Goal: Information Seeking & Learning: Learn about a topic

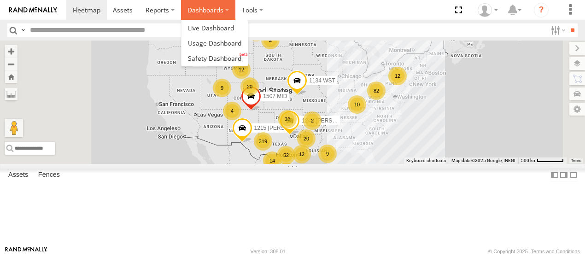
click at [208, 12] on label "Dashboards" at bounding box center [208, 10] width 54 height 20
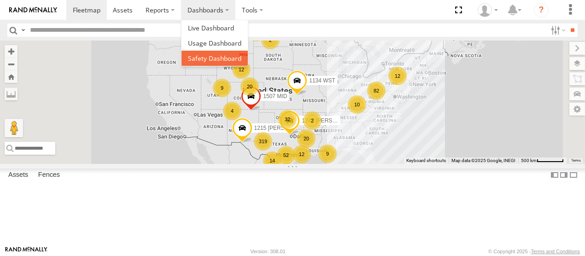
click at [218, 62] on span at bounding box center [214, 58] width 53 height 9
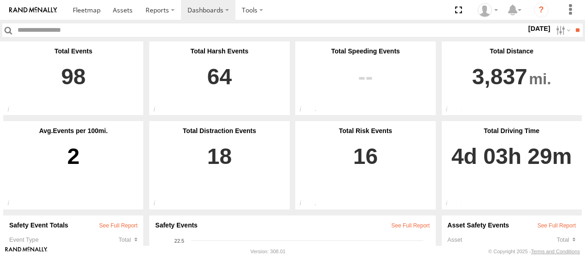
click at [540, 27] on label "[DATE]" at bounding box center [540, 28] width 26 height 10
click at [0, 0] on label at bounding box center [0, 0] width 0 height 0
click at [572, 28] on input "**" at bounding box center [577, 29] width 11 height 13
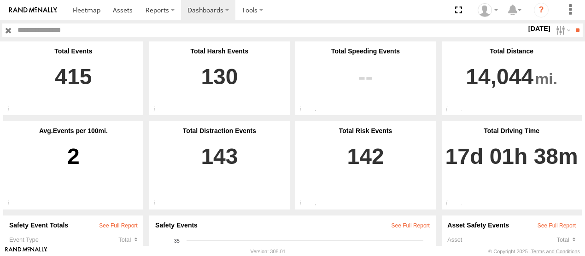
click at [537, 27] on label "[DATE]" at bounding box center [540, 28] width 26 height 10
click at [579, 22] on div "Cactus Wellhead LLC All Assets Athens Bridgeport Casper Center Donora DuBois Fl…" at bounding box center [292, 31] width 585 height 22
click at [575, 32] on input "**" at bounding box center [577, 29] width 11 height 13
drag, startPoint x: 347, startPoint y: 157, endPoint x: 214, endPoint y: 170, distance: 134.3
click at [214, 170] on link "143" at bounding box center [219, 169] width 129 height 69
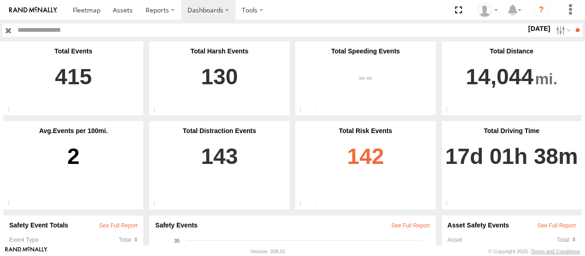
click at [369, 158] on link "142" at bounding box center [365, 169] width 129 height 69
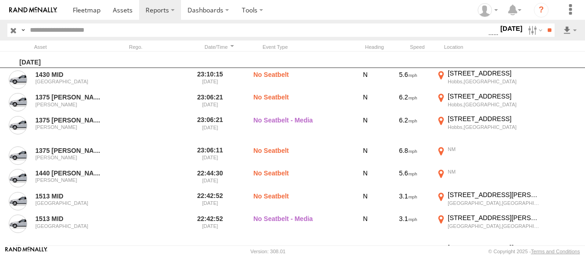
click at [513, 30] on label "[DATE]" at bounding box center [512, 28] width 26 height 10
click at [488, 36] on label "Seatbelt Alarm" at bounding box center [488, 30] width 0 height 12
click at [0, 0] on span "Possible Fatigue" at bounding box center [0, 0] width 0 height 0
click at [0, 0] on span "Lane Departure" at bounding box center [0, 0] width 0 height 0
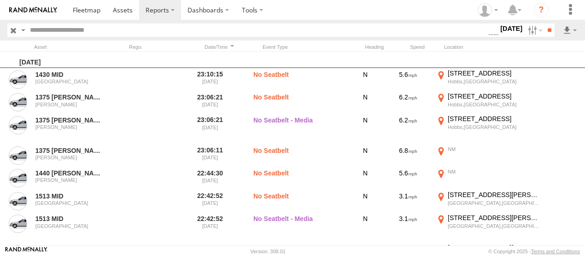
click at [0, 0] on span "No Driver Detected" at bounding box center [0, 0] width 0 height 0
click at [0, 0] on span "Tailgating" at bounding box center [0, 0] width 0 height 0
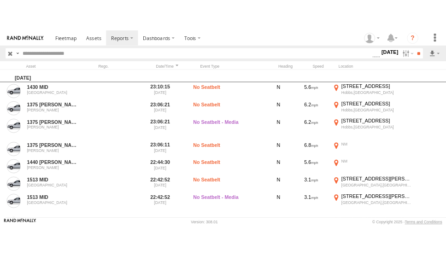
scroll to position [722, 0]
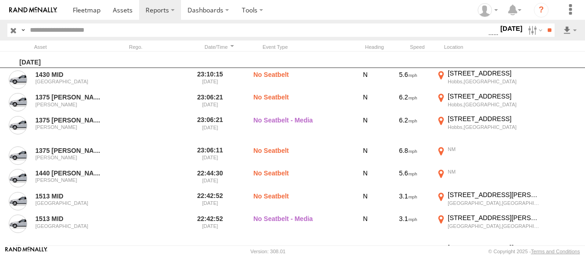
click at [0, 0] on span "Seatbelt Alarm" at bounding box center [0, 0] width 0 height 0
click at [0, 0] on span "Possible Fatigue" at bounding box center [0, 0] width 0 height 0
click at [0, 0] on span "No Driver Detected" at bounding box center [0, 0] width 0 height 0
click at [544, 29] on input "**" at bounding box center [549, 29] width 11 height 13
click at [546, 60] on link at bounding box center [546, 64] width 56 height 14
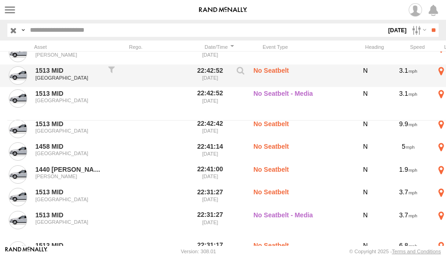
scroll to position [46, 0]
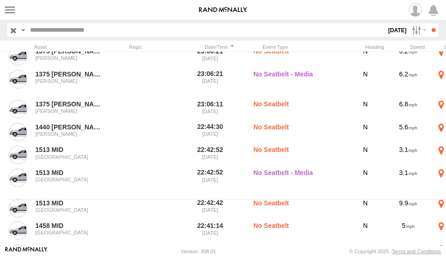
click at [192, 28] on input "text" at bounding box center [206, 29] width 360 height 13
type input "****"
click at [428, 23] on input "**" at bounding box center [433, 29] width 11 height 13
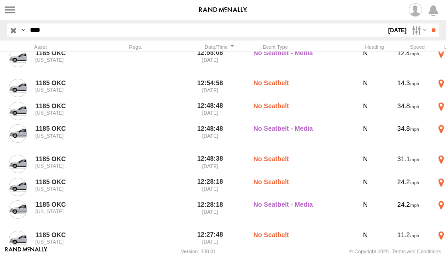
scroll to position [432, 0]
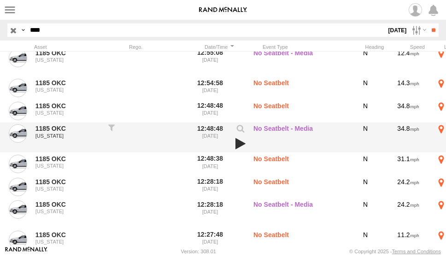
click at [245, 142] on link at bounding box center [241, 143] width 16 height 13
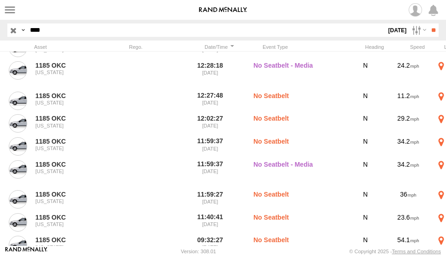
scroll to position [571, 0]
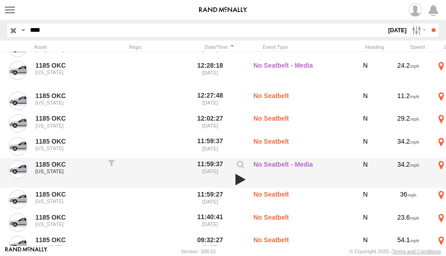
click at [241, 176] on link at bounding box center [241, 179] width 16 height 13
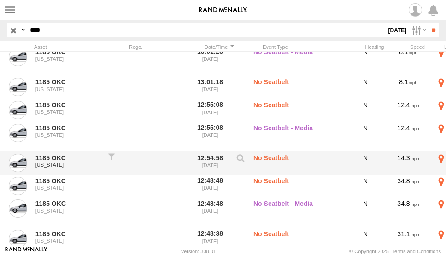
scroll to position [364, 0]
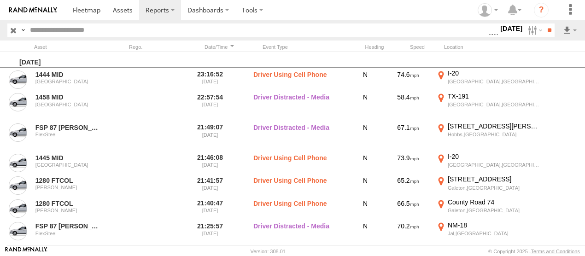
click at [515, 26] on label "[DATE]" at bounding box center [512, 28] width 26 height 10
click at [0, 0] on span "Driver Distracted" at bounding box center [0, 0] width 0 height 0
click at [0, 0] on span "Food or Drink" at bounding box center [0, 0] width 0 height 0
click at [0, 0] on span "Driver Smoking" at bounding box center [0, 0] width 0 height 0
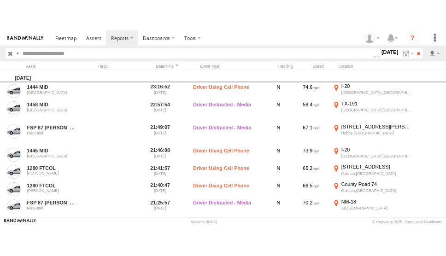
scroll to position [628, 0]
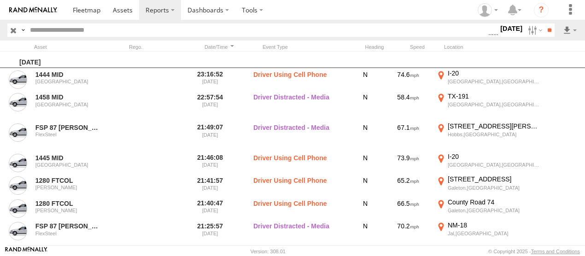
click at [0, 0] on span "Driver Distracted" at bounding box center [0, 0] width 0 height 0
click at [0, 0] on span "Food or Drink" at bounding box center [0, 0] width 0 height 0
click at [0, 0] on span "Driver Smoking" at bounding box center [0, 0] width 0 height 0
click at [552, 25] on input "**" at bounding box center [549, 29] width 11 height 13
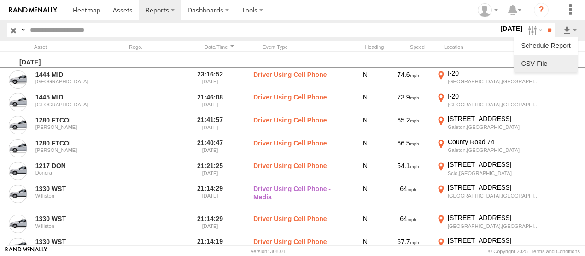
click at [548, 70] on link at bounding box center [546, 64] width 56 height 14
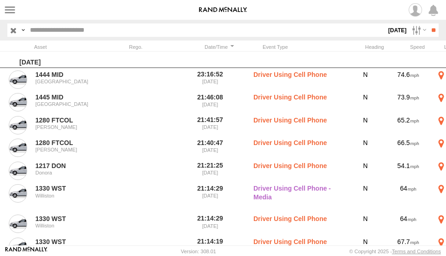
click at [88, 25] on input "text" at bounding box center [206, 29] width 360 height 13
type input "****"
click at [428, 23] on input "**" at bounding box center [433, 29] width 11 height 13
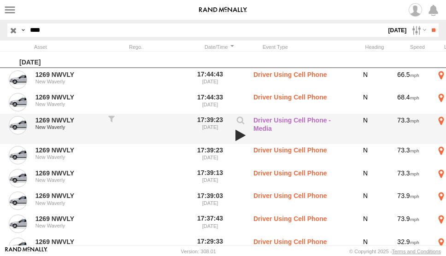
click at [240, 134] on link at bounding box center [241, 135] width 16 height 13
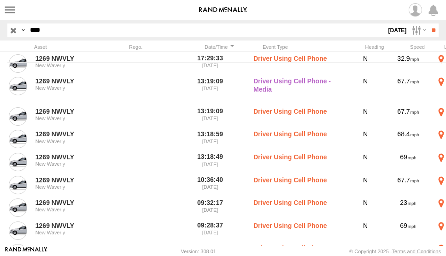
scroll to position [178, 0]
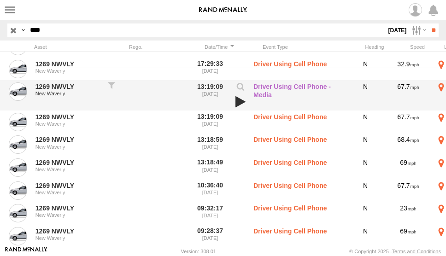
click at [239, 101] on link at bounding box center [241, 101] width 16 height 13
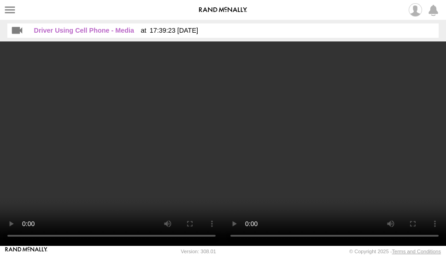
click at [410, 32] on div "Driver Using Cell Phone - Media 17:39:23 [DATE]" at bounding box center [222, 30] width 431 height 14
